Goal: Navigation & Orientation: Find specific page/section

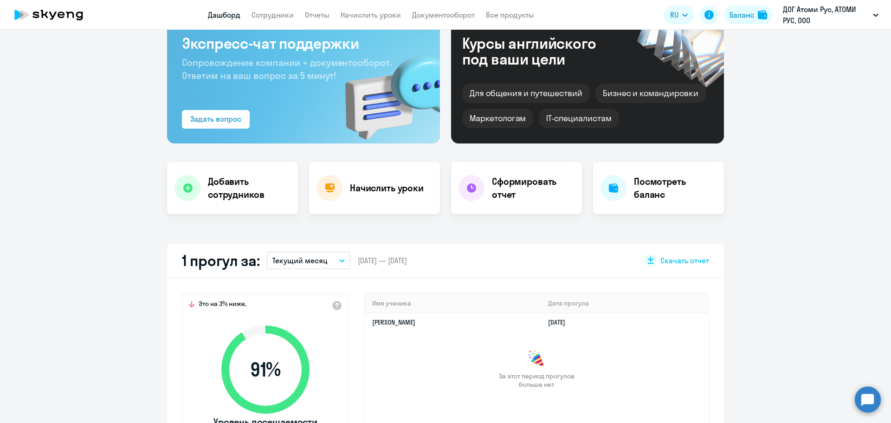
scroll to position [186, 0]
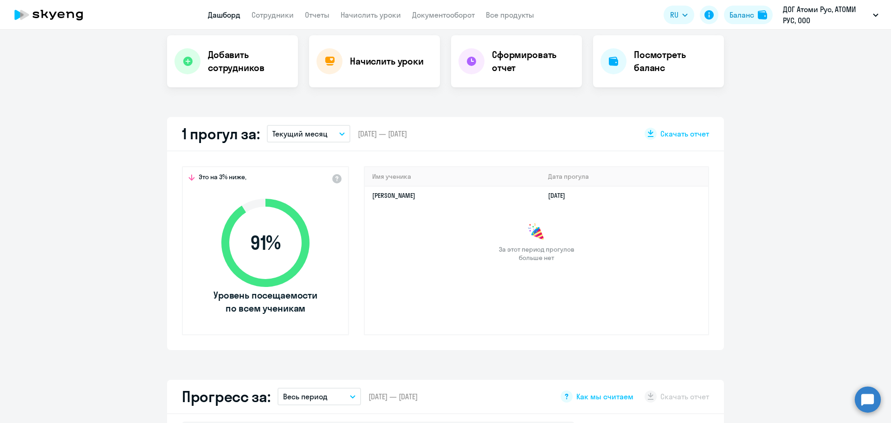
select select "30"
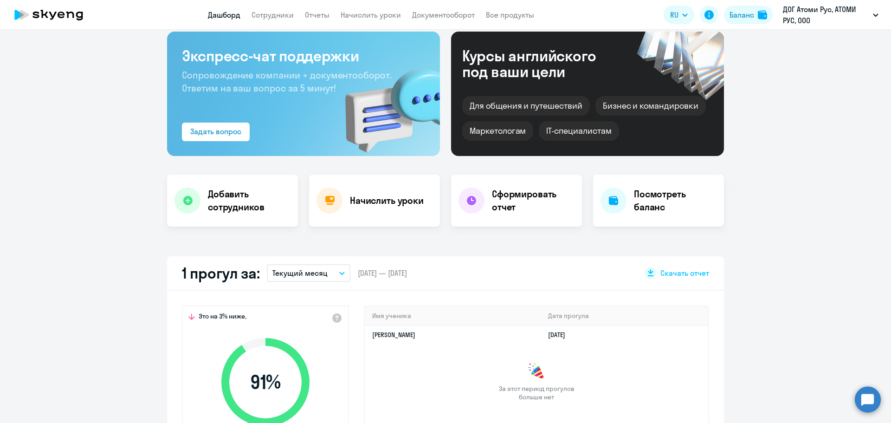
scroll to position [0, 0]
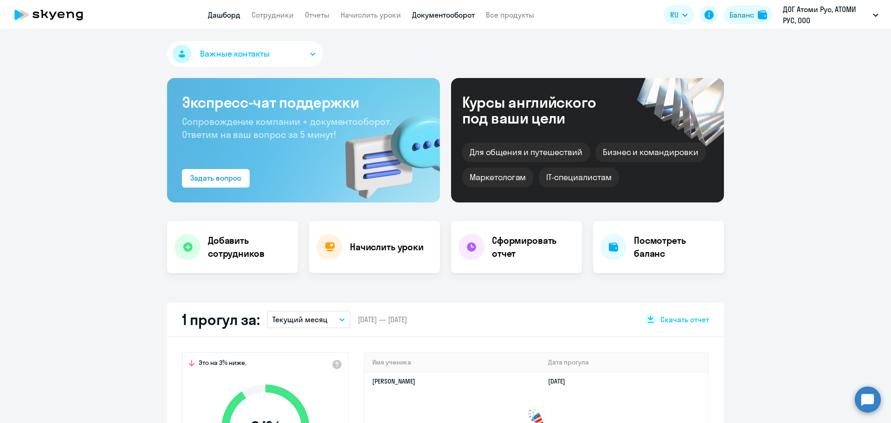
click at [415, 14] on link "Документооборот" at bounding box center [443, 14] width 63 height 9
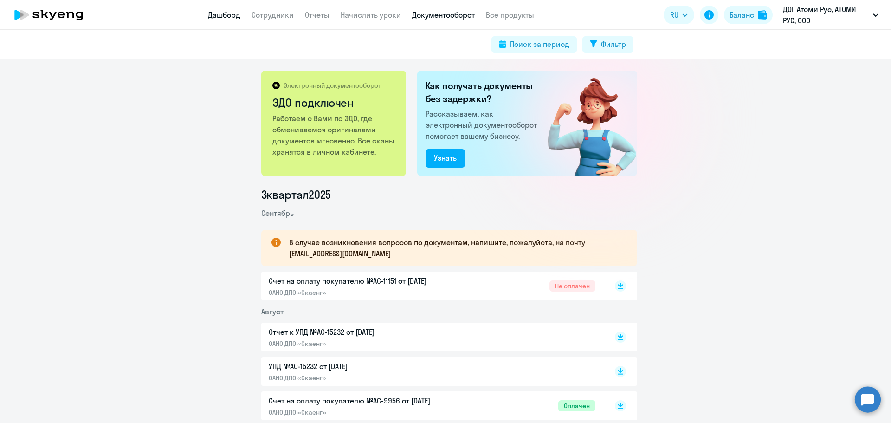
click at [222, 15] on link "Дашборд" at bounding box center [224, 14] width 32 height 9
